Goal: Transaction & Acquisition: Purchase product/service

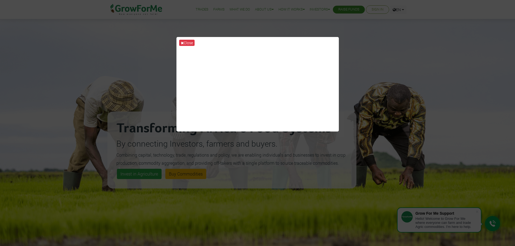
click at [417, 57] on div "Close" at bounding box center [257, 123] width 515 height 246
click at [184, 44] on button "Close" at bounding box center [186, 43] width 15 height 6
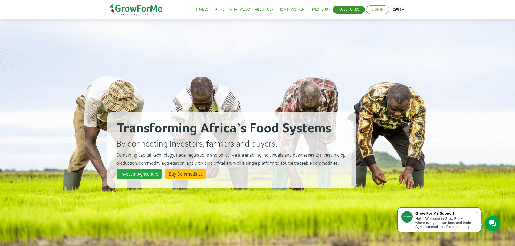
click at [371, 9] on link "Sign In" at bounding box center [377, 10] width 12 height 6
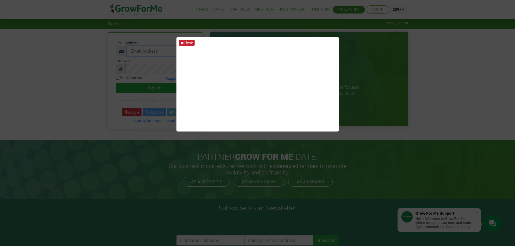
type input "masante15@gmail.com"
click at [188, 42] on button "Close" at bounding box center [186, 43] width 15 height 6
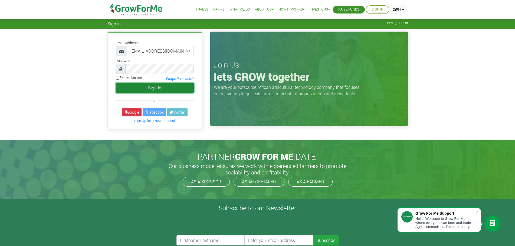
click at [146, 90] on button "Sign In" at bounding box center [155, 88] width 78 height 10
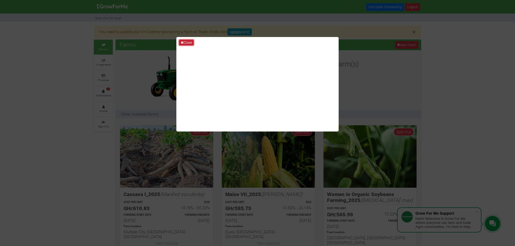
click at [189, 43] on button "Close" at bounding box center [186, 43] width 15 height 6
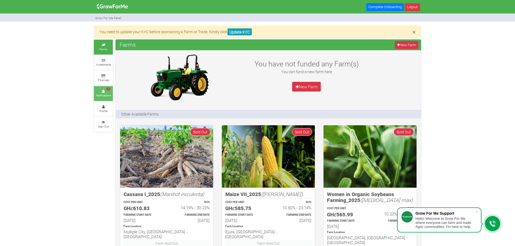
click at [104, 97] on small "Notifications" at bounding box center [103, 96] width 15 height 4
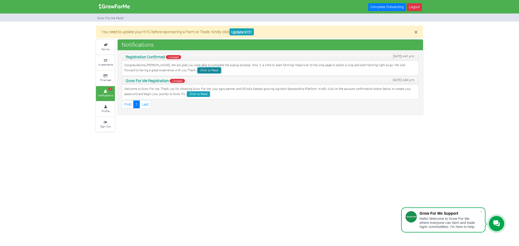
click at [198, 72] on link "Click to Read" at bounding box center [209, 71] width 23 height 6
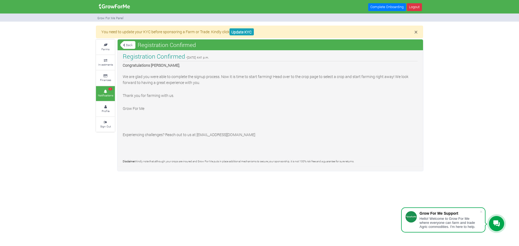
click at [105, 95] on small "Notifications" at bounding box center [105, 96] width 15 height 4
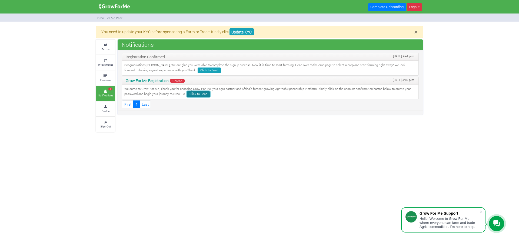
click at [194, 95] on link "Click to Read" at bounding box center [198, 94] width 23 height 6
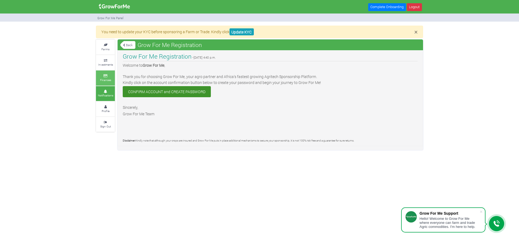
click at [105, 77] on icon at bounding box center [105, 76] width 16 height 3
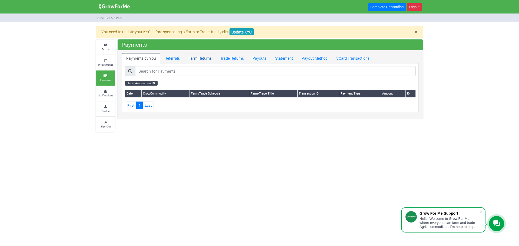
click at [200, 58] on link "Farm Returns" at bounding box center [200, 58] width 32 height 11
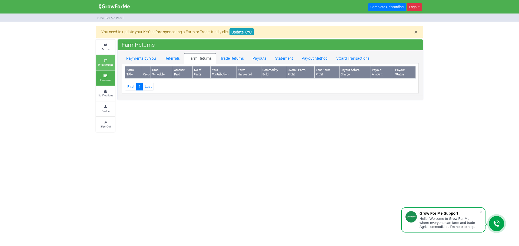
click at [106, 63] on small "Investments" at bounding box center [105, 65] width 15 height 4
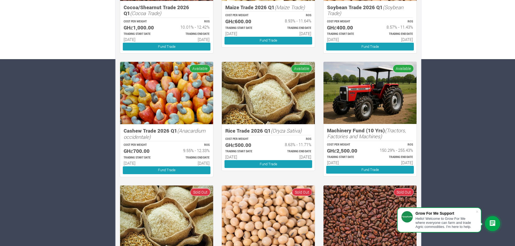
scroll to position [186, 0]
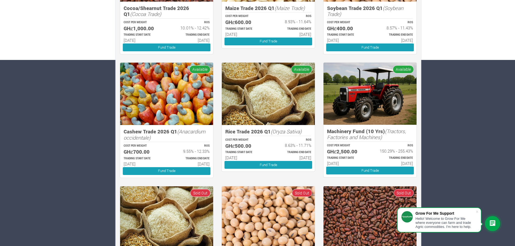
click at [369, 99] on img at bounding box center [370, 94] width 93 height 62
click at [387, 71] on img at bounding box center [370, 94] width 93 height 62
click at [402, 71] on span "Available" at bounding box center [403, 69] width 21 height 8
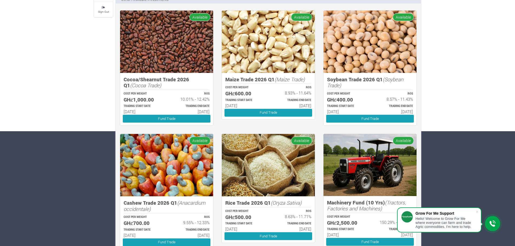
scroll to position [105, 0]
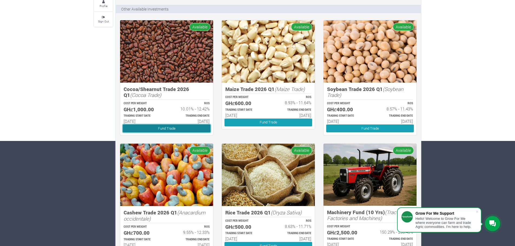
click at [192, 131] on link "Fund Trade" at bounding box center [167, 129] width 88 height 8
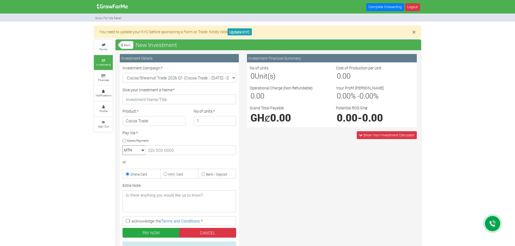
type input "1"
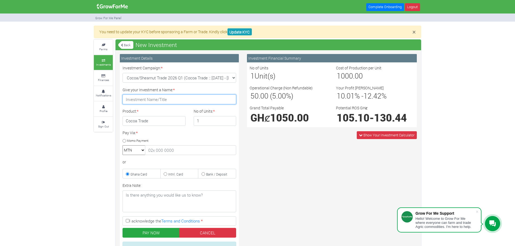
click at [189, 103] on input "Give your Investment a Name: *" at bounding box center [180, 100] width 114 height 10
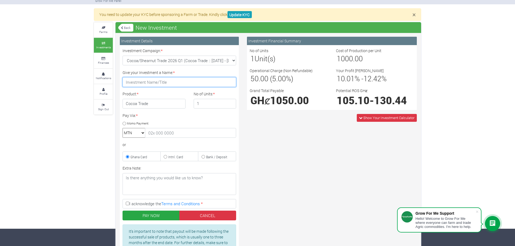
scroll to position [52, 0]
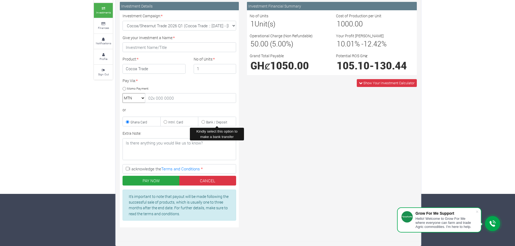
click at [226, 123] on small "Bank / Deposit" at bounding box center [216, 122] width 21 height 4
click at [205, 123] on input "Bank / Deposit" at bounding box center [204, 122] width 4 height 4
radio input "true"
click at [309, 150] on div "Investment Financial Summary No of Units 1 Unit(s) Cost of Production per Unit …" at bounding box center [332, 117] width 178 height 230
click at [165, 124] on input "Intnl. Card" at bounding box center [166, 122] width 4 height 4
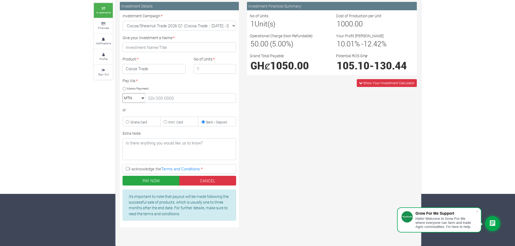
radio input "true"
click at [132, 128] on div "Investment Campaign: * Cocoa/Shearnut Trade 2026 Q1 (Cocoa Trade :: [DATE] - [D…" at bounding box center [179, 119] width 122 height 212
click at [225, 124] on small "Bank / Deposit" at bounding box center [216, 122] width 21 height 4
click at [205, 124] on input "Bank / Deposit" at bounding box center [204, 122] width 4 height 4
radio input "true"
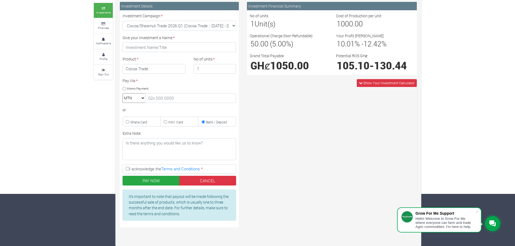
click at [186, 123] on label "Intnl. Card" at bounding box center [179, 122] width 38 height 10
click at [167, 123] on input "Intnl. Card" at bounding box center [166, 122] width 4 height 4
radio input "true"
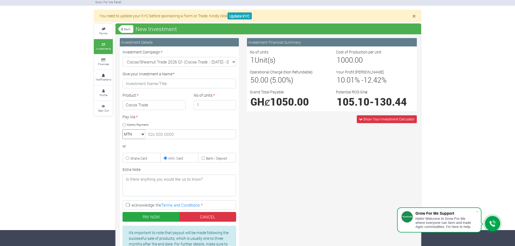
scroll to position [0, 0]
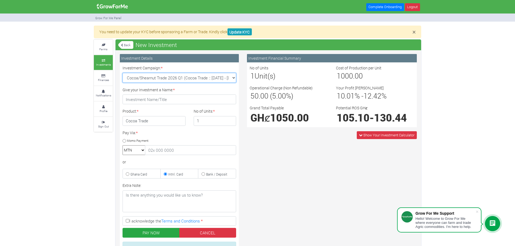
click at [231, 78] on select "Cocoa/Shearnut Trade 2026 Q1 (Cocoa Trade :: [DATE] - [DATE]) Maize Trade 2026 …" at bounding box center [180, 78] width 114 height 10
click at [239, 35] on link "Update KYC" at bounding box center [239, 31] width 24 height 7
